Goal: Navigation & Orientation: Find specific page/section

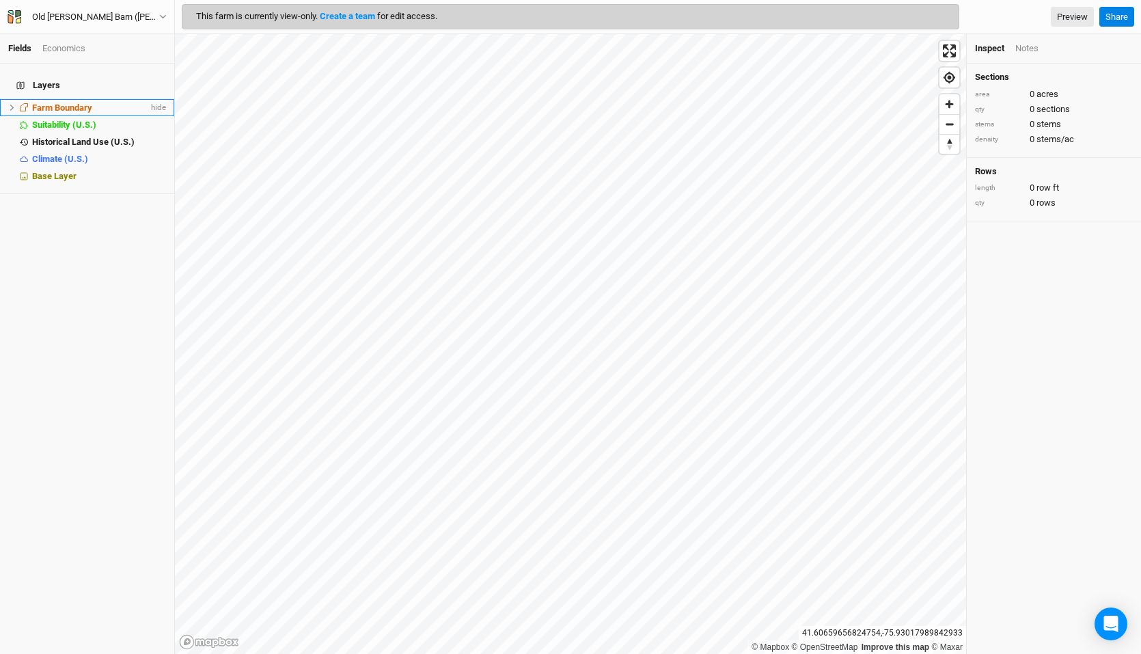
click at [10, 104] on icon at bounding box center [12, 108] width 8 height 8
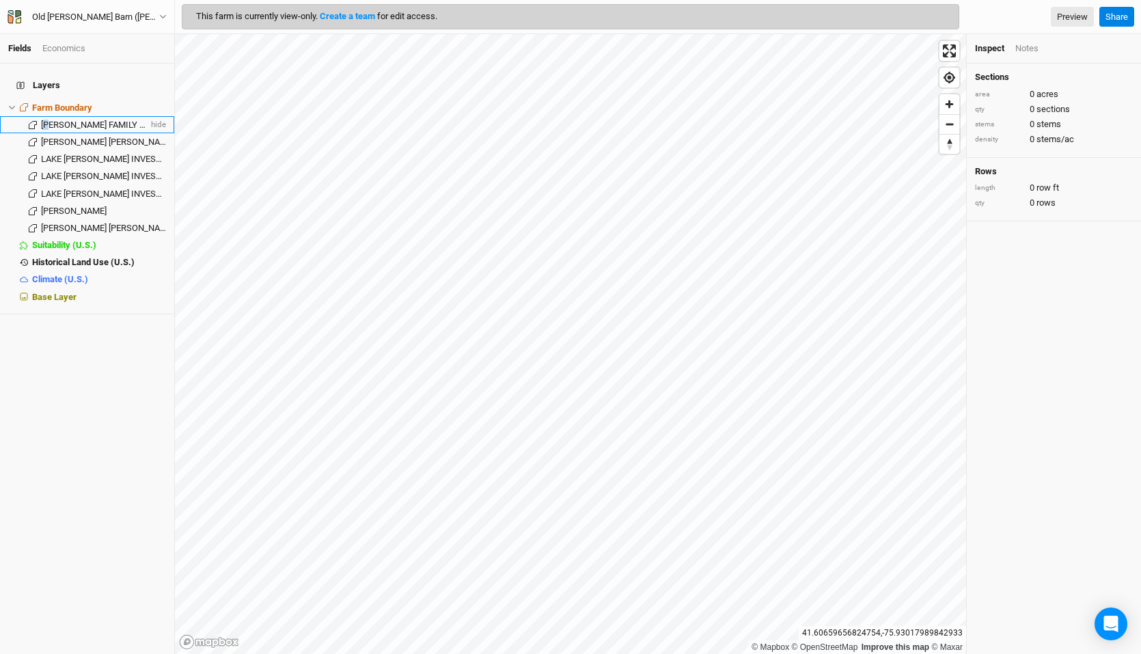
click at [49, 120] on span "[PERSON_NAME] FAMILY LLC" at bounding box center [97, 125] width 113 height 10
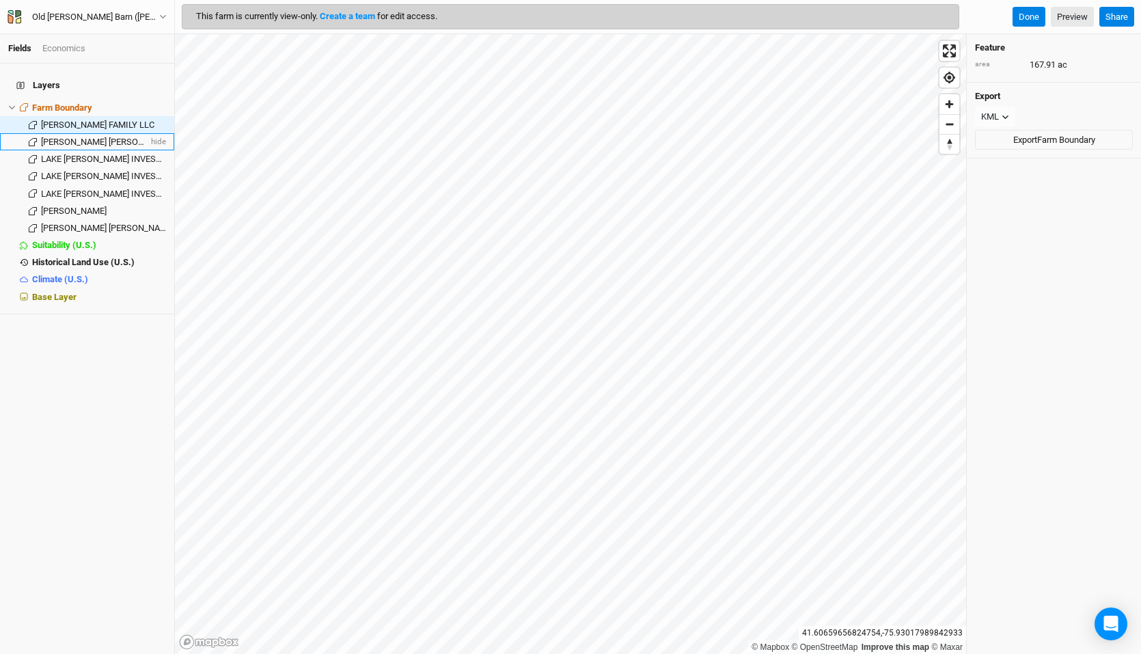
click at [61, 137] on span "[PERSON_NAME] [PERSON_NAME]" at bounding box center [107, 142] width 133 height 10
click at [60, 223] on span "[PERSON_NAME] [PERSON_NAME]" at bounding box center [107, 228] width 133 height 10
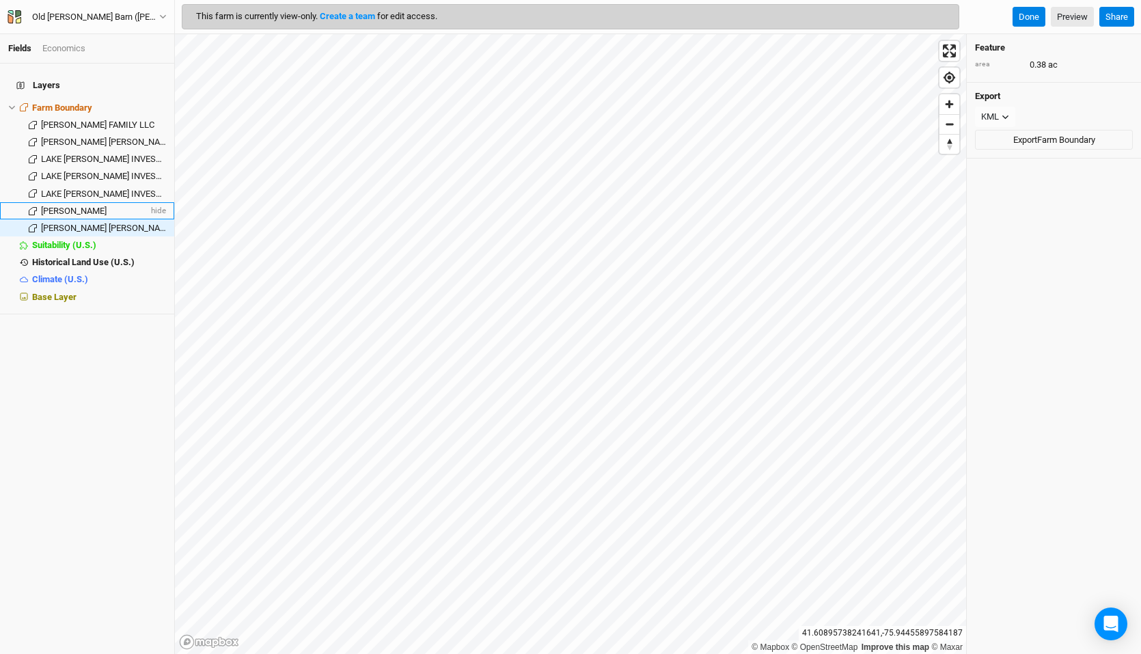
click at [62, 206] on span "[PERSON_NAME]" at bounding box center [74, 211] width 66 height 10
click at [67, 189] on span "LAKE [PERSON_NAME] INVESTMENTS LLC" at bounding box center [124, 194] width 167 height 10
click at [74, 189] on span "LAKE [PERSON_NAME] INVESTMENTS LLC" at bounding box center [124, 194] width 167 height 10
click at [53, 240] on span "Suitability (U.S.)" at bounding box center [64, 245] width 64 height 10
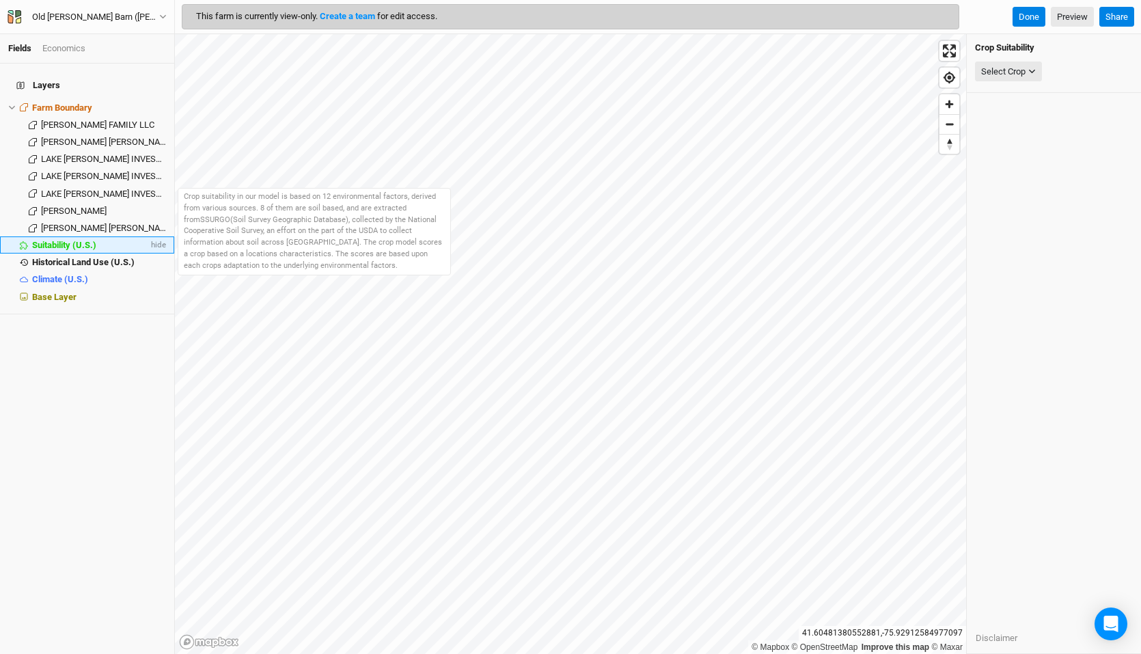
click at [67, 240] on span "Suitability (U.S.)" at bounding box center [64, 245] width 64 height 10
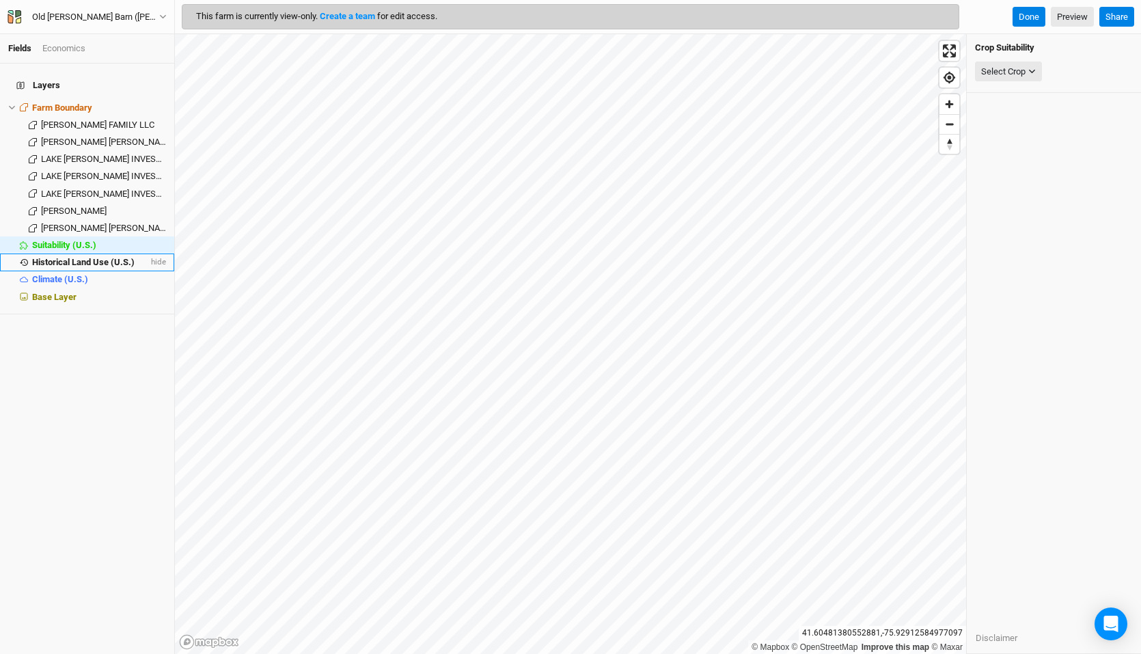
click at [64, 257] on span "Historical Land Use (U.S.)" at bounding box center [83, 262] width 102 height 10
click at [61, 274] on span "Climate (U.S.)" at bounding box center [60, 279] width 56 height 10
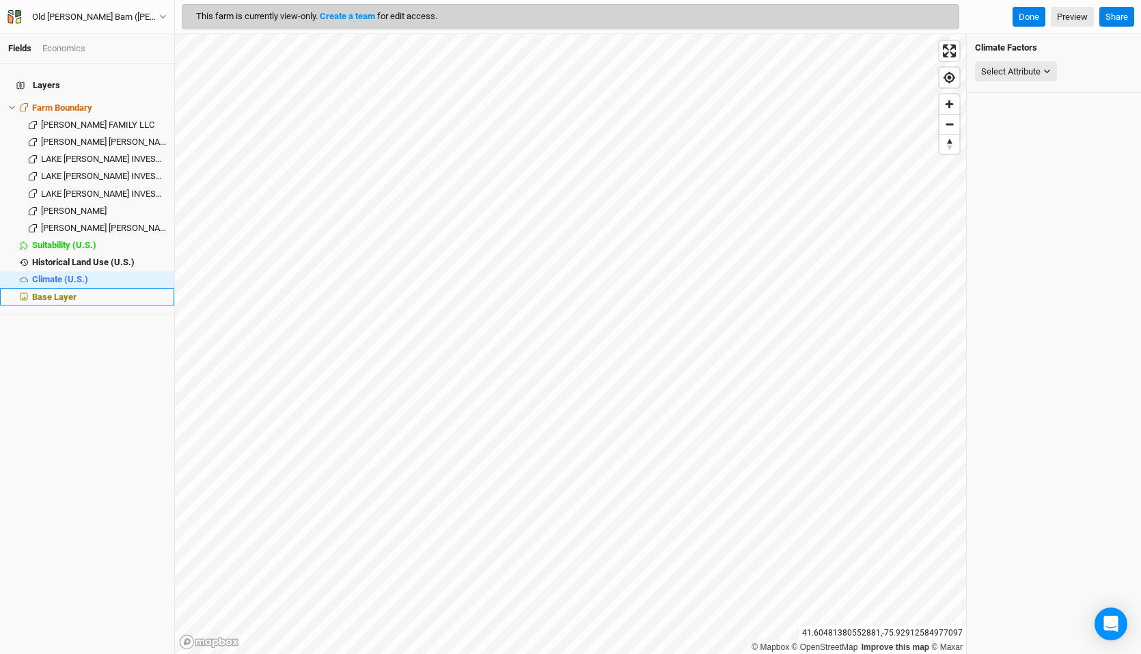
click at [52, 292] on span "Base Layer" at bounding box center [54, 297] width 44 height 10
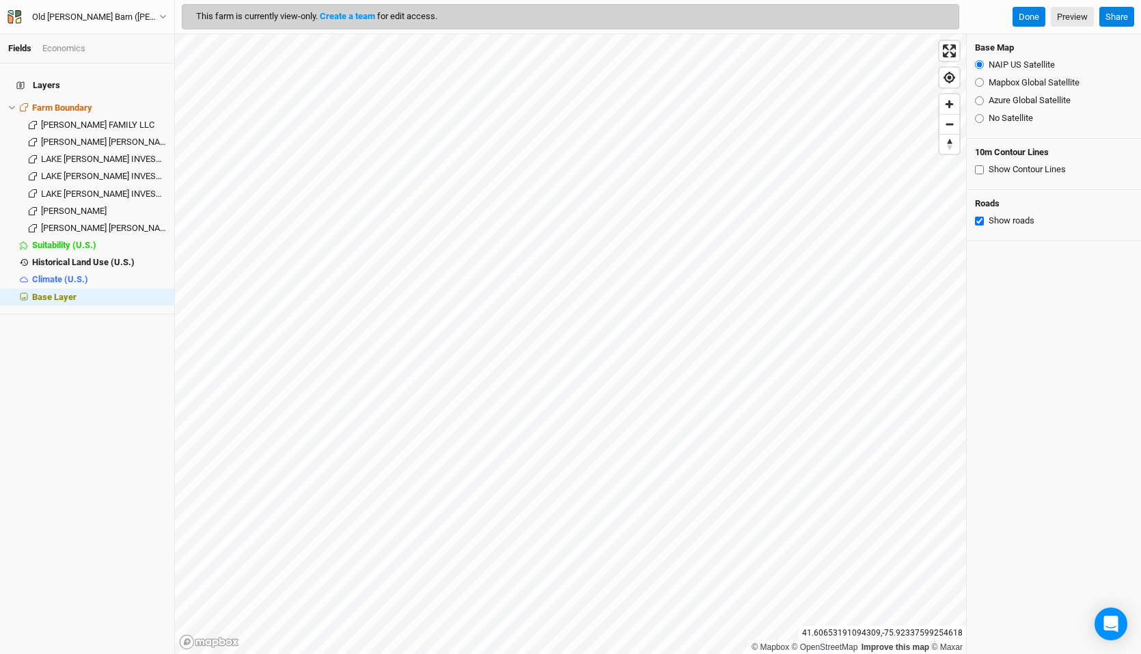
click at [980, 82] on input "Mapbox Global Satellite" at bounding box center [979, 82] width 9 height 9
radio input "true"
click at [982, 104] on input "Azure Global Satellite" at bounding box center [979, 100] width 9 height 9
radio input "true"
click at [977, 86] on input "Mapbox Global Satellite" at bounding box center [979, 82] width 9 height 9
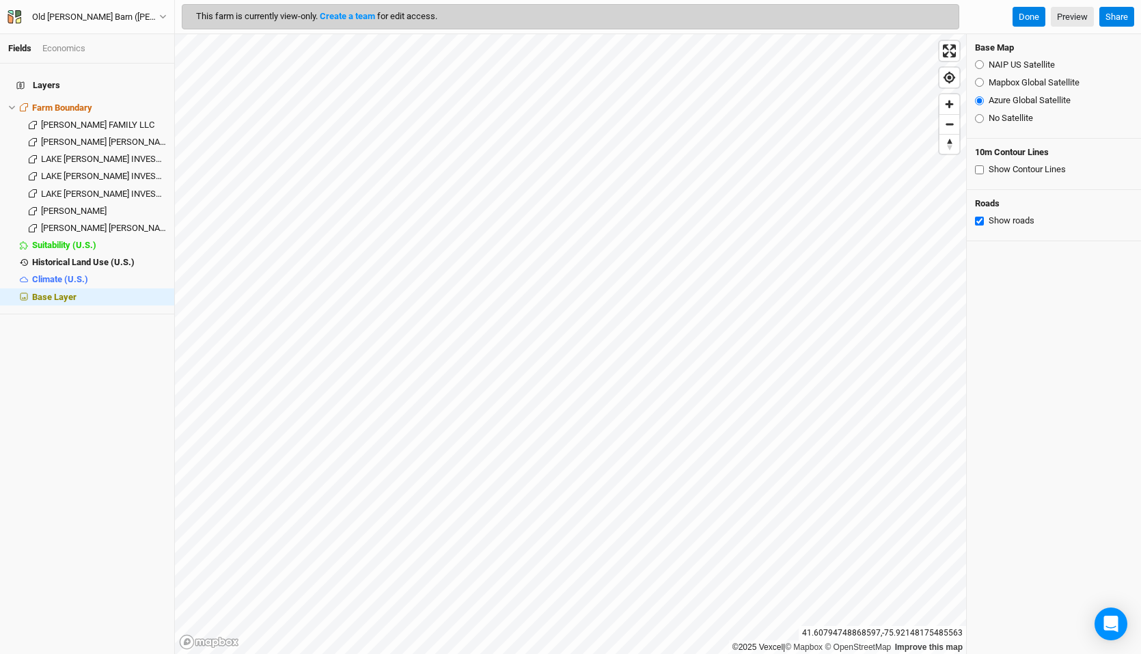
radio input "true"
click at [981, 65] on input "NAIP US Satellite" at bounding box center [979, 64] width 9 height 9
radio input "true"
click at [978, 118] on input "No Satellite" at bounding box center [979, 118] width 9 height 9
radio input "true"
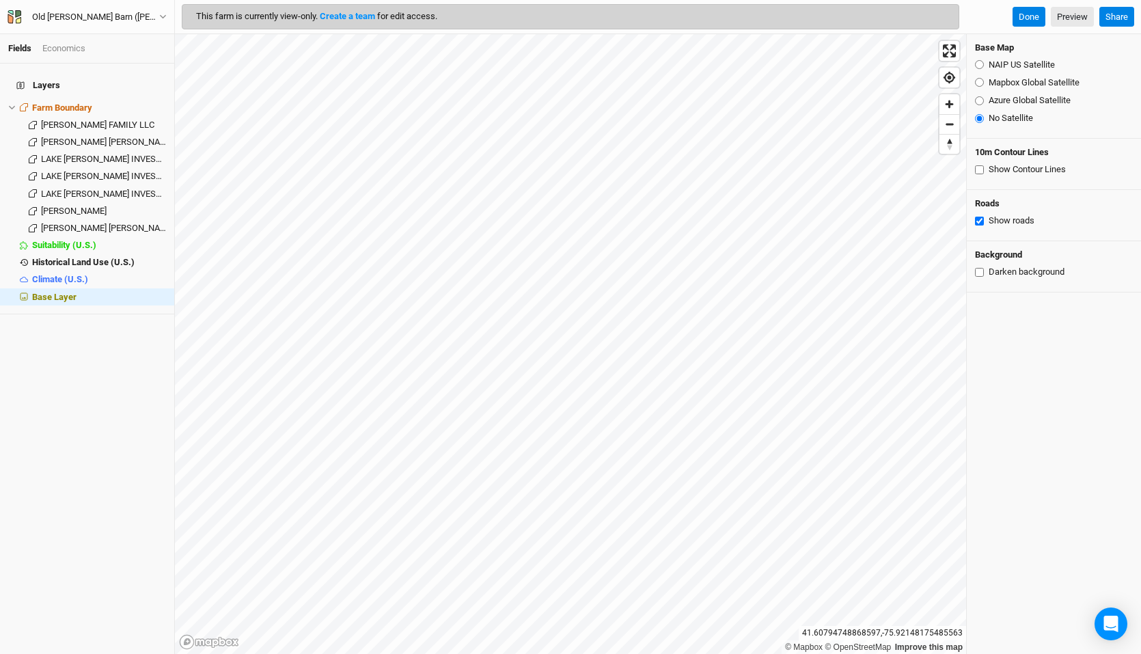
click at [980, 64] on input "NAIP US Satellite" at bounding box center [979, 64] width 9 height 9
radio input "true"
click at [981, 86] on input "Mapbox Global Satellite" at bounding box center [979, 82] width 9 height 9
radio input "true"
click at [980, 167] on input "Show Contour Lines" at bounding box center [979, 169] width 9 height 9
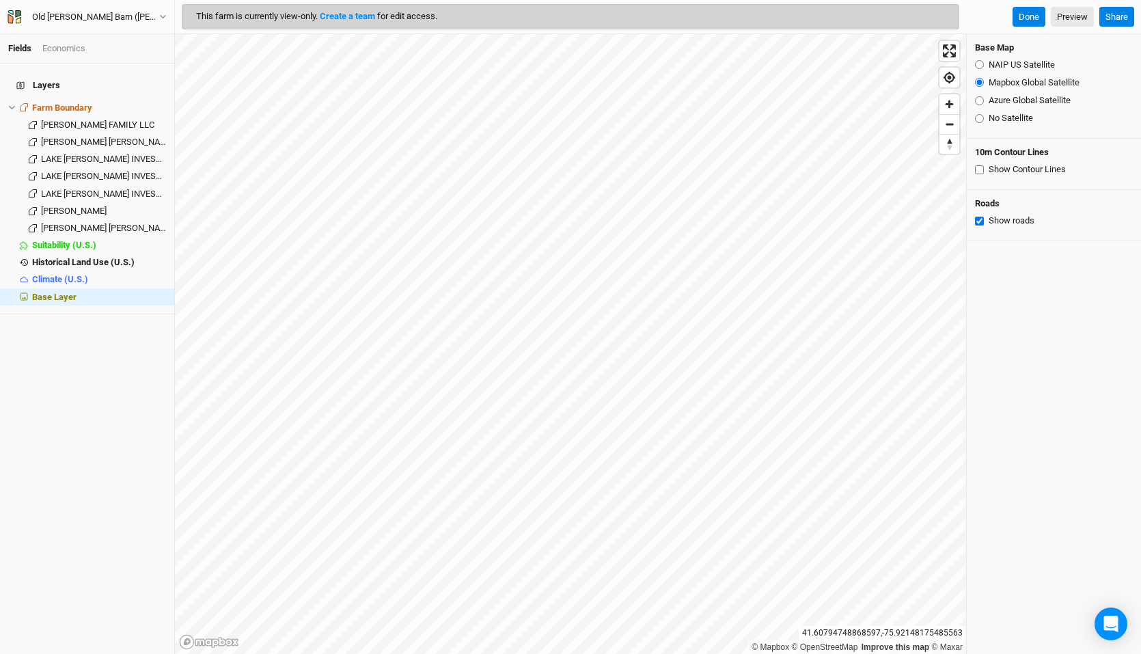
checkbox input "true"
